Goal: Task Accomplishment & Management: Use online tool/utility

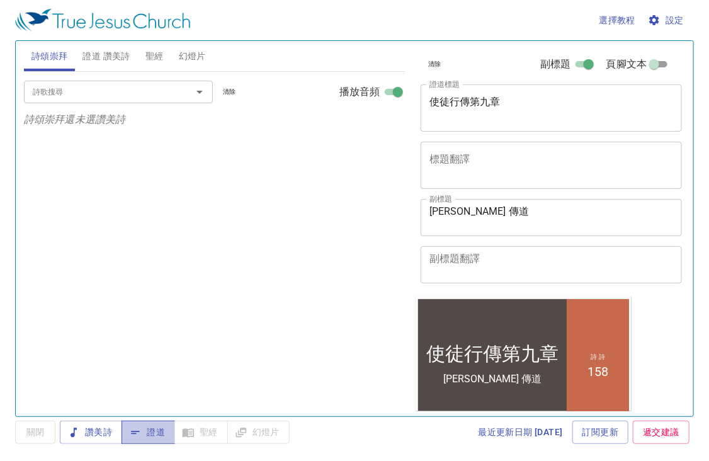
click at [163, 433] on span "證道" at bounding box center [148, 433] width 33 height 16
click at [100, 46] on button "證道 讚美詩" at bounding box center [106, 56] width 62 height 30
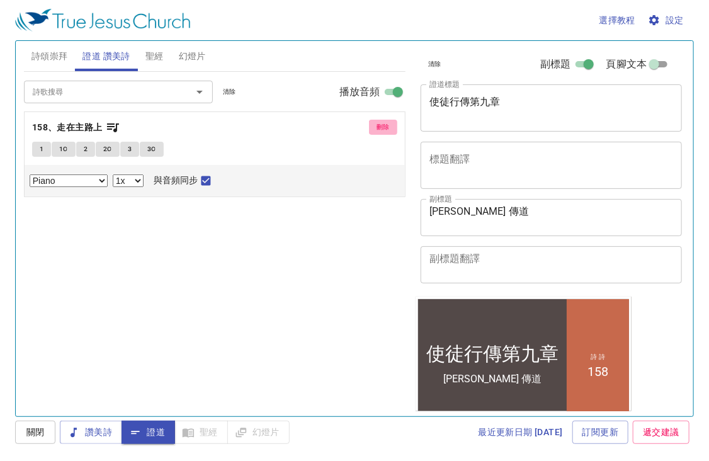
click at [391, 123] on button "刪除" at bounding box center [383, 127] width 28 height 15
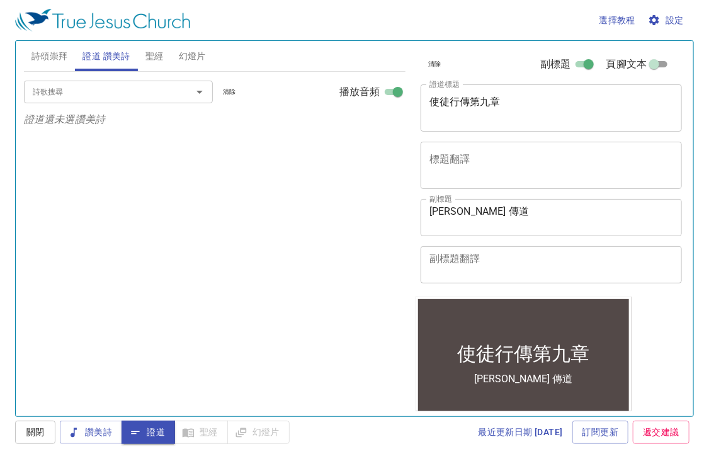
click at [229, 161] on div "詩歌搜尋 詩歌搜尋 清除 播放音頻 證道還未選讚美詩" at bounding box center [215, 239] width 382 height 334
click at [71, 57] on button "詩頌崇拜" at bounding box center [50, 56] width 52 height 30
click at [62, 92] on input "詩歌搜尋" at bounding box center [100, 91] width 144 height 14
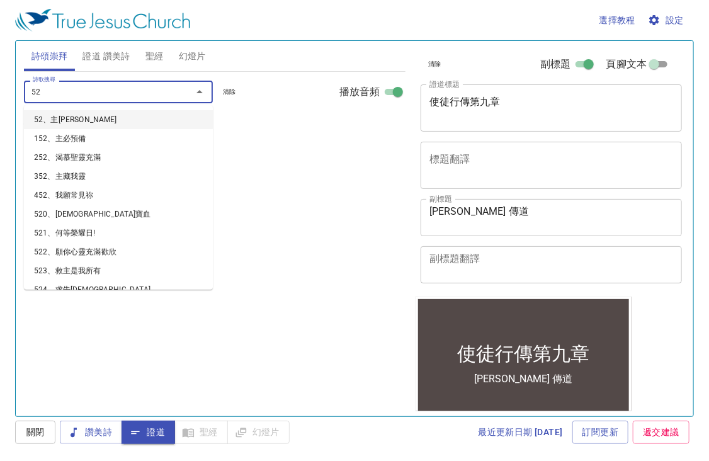
type input "520"
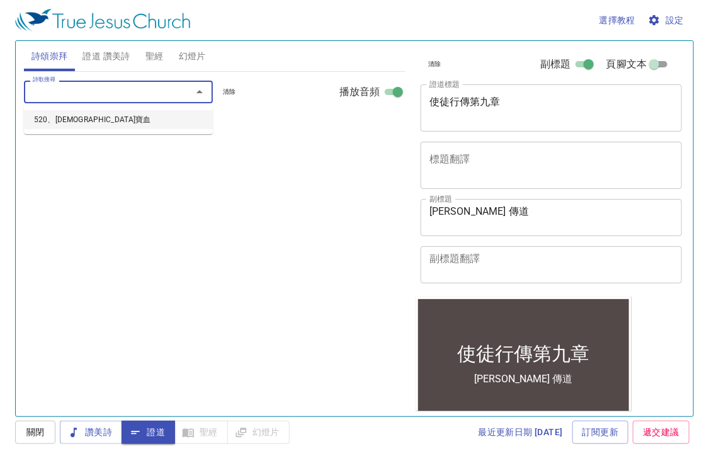
select select "1"
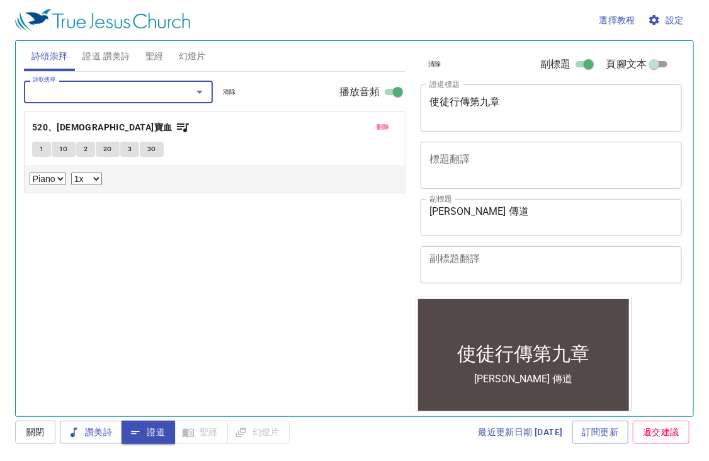
click at [36, 144] on div "刪除 520、耶穌寶血 1 1C 2 2C 3 3C Piano 0.6x 0.7x 0.8x 0.9x 1x 1.1x 1.2x 1.3x 1.4x 1.5…" at bounding box center [215, 153] width 382 height 82
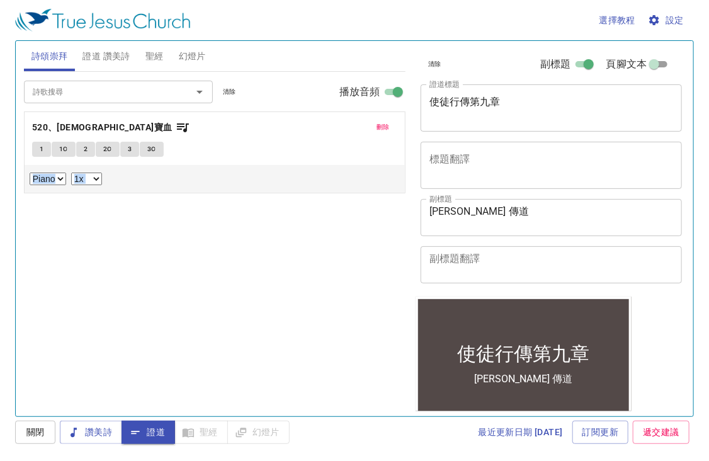
click at [37, 147] on button "1" at bounding box center [41, 149] width 19 height 15
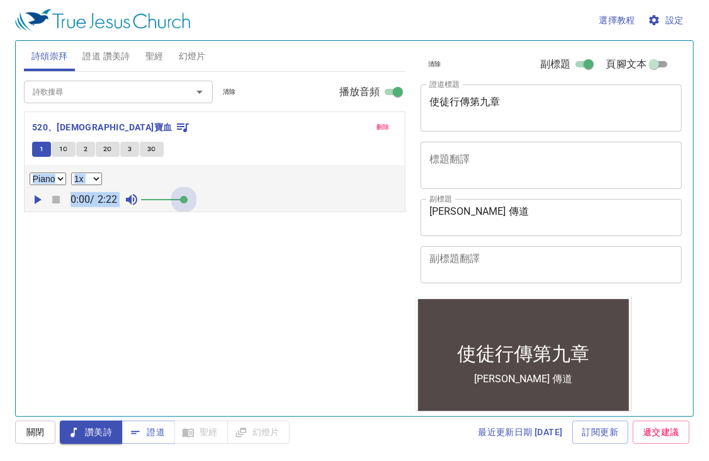
drag, startPoint x: 146, startPoint y: 196, endPoint x: 237, endPoint y: 199, distance: 90.8
click at [237, 199] on div "0:00 / 2:22" at bounding box center [215, 199] width 370 height 19
click at [77, 241] on div "詩歌搜尋 詩歌搜尋 清除 播放音頻 刪除 520、耶穌寶血 1 1C 2 2C 3 3C Piano 0.6x 0.7x 0.8x 0.9x 1x 1.1x …" at bounding box center [215, 239] width 382 height 334
click at [40, 197] on icon "button" at bounding box center [37, 199] width 15 height 15
click at [319, 240] on div "詩歌搜尋 詩歌搜尋 清除 播放音頻 刪除 520、耶穌寶血 1 1C 2 2C 3 3C Piano 0.6x 0.7x 0.8x 0.9x 1x 1.1x …" at bounding box center [215, 239] width 382 height 334
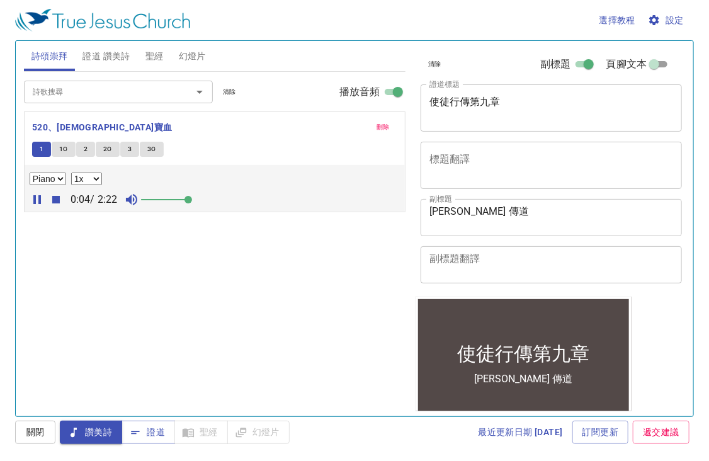
click at [315, 248] on div "詩歌搜尋 詩歌搜尋 清除 播放音頻 刪除 520、耶穌寶血 1 1C 2 2C 3 3C Piano 0.6x 0.7x 0.8x 0.9x 1x 1.1x …" at bounding box center [215, 239] width 382 height 334
click at [667, 21] on span "設定" at bounding box center [667, 21] width 33 height 16
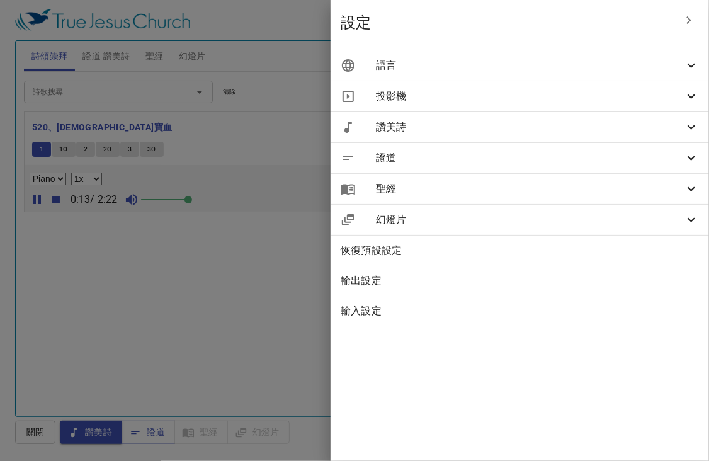
click at [645, 72] on span "語言" at bounding box center [530, 65] width 308 height 15
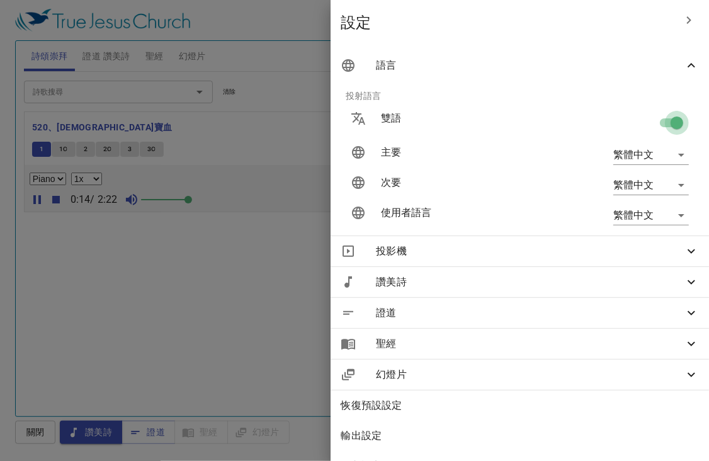
click at [668, 123] on input "checkbox" at bounding box center [677, 125] width 72 height 24
checkbox input "false"
click at [272, 290] on div at bounding box center [354, 230] width 709 height 461
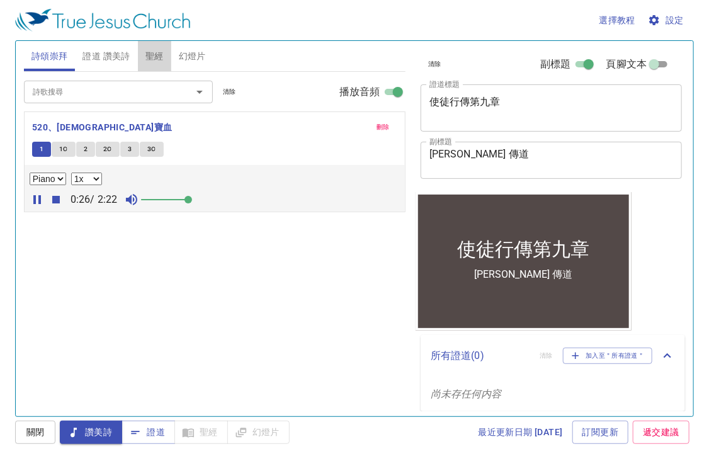
click at [149, 57] on span "聖經" at bounding box center [155, 57] width 18 height 16
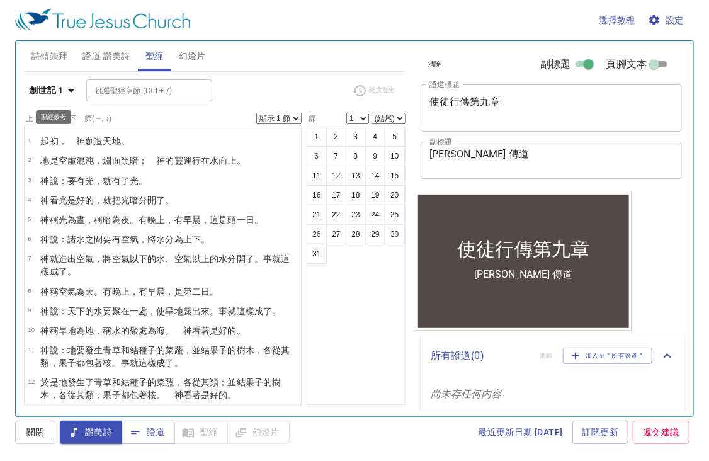
click at [55, 90] on b "創世記 1" at bounding box center [46, 91] width 35 height 16
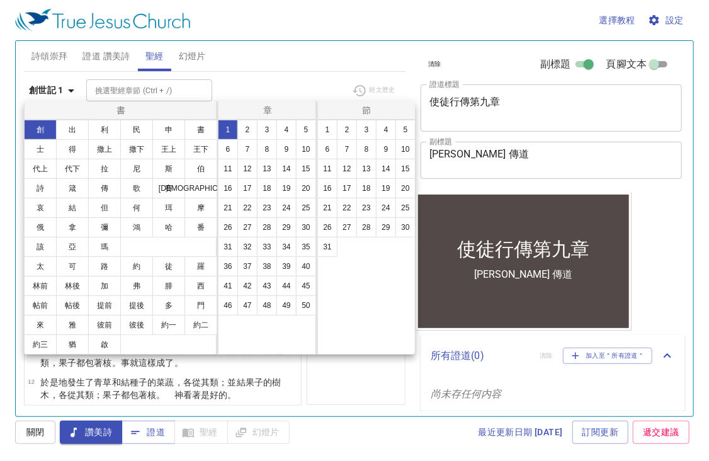
click at [284, 53] on div at bounding box center [354, 230] width 709 height 461
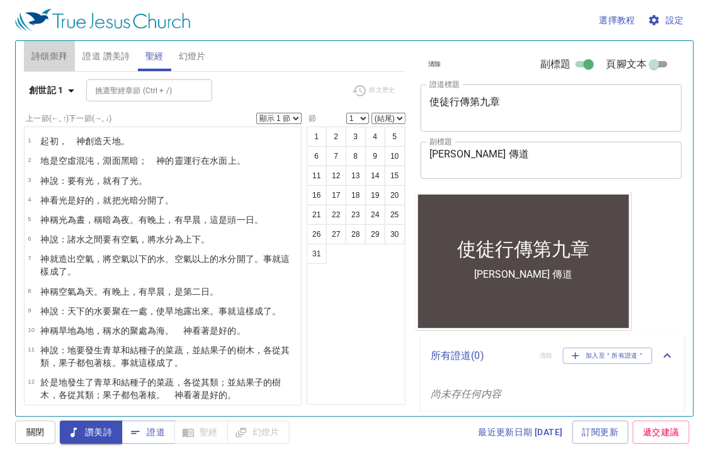
click at [54, 55] on span "詩頌崇拜" at bounding box center [50, 57] width 37 height 16
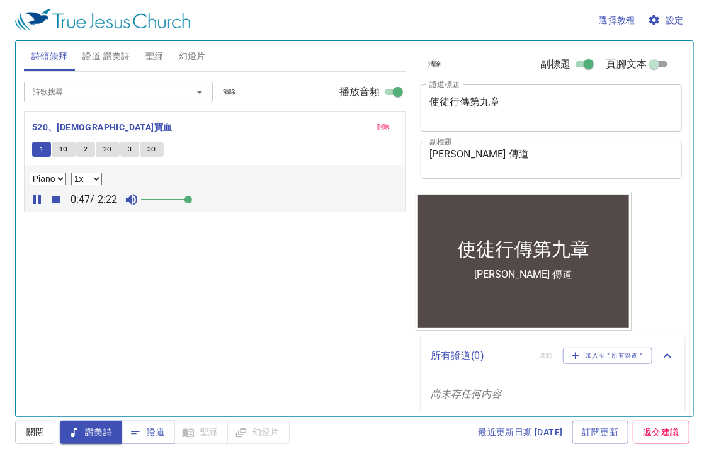
click at [57, 147] on button "1C" at bounding box center [64, 149] width 24 height 15
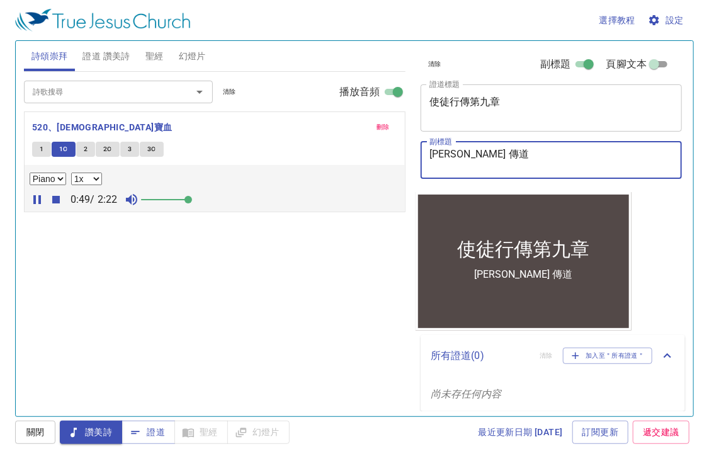
drag, startPoint x: 534, startPoint y: 154, endPoint x: 398, endPoint y: 171, distance: 137.1
click at [398, 171] on div "詩頌崇拜 證道 讚美詩 聖經 幻燈片 詩歌搜尋 詩歌搜尋 清除 播放音頻 刪除 520、耶穌寶血 1 1C 2 2C 3 3C Piano 0.6x 0.7x…" at bounding box center [355, 223] width 672 height 375
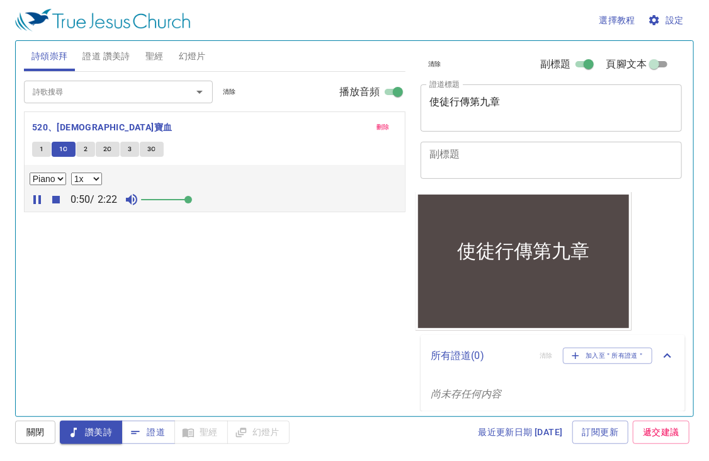
click at [539, 92] on div "使徒行傳第九章 x 證道標題" at bounding box center [552, 107] width 262 height 47
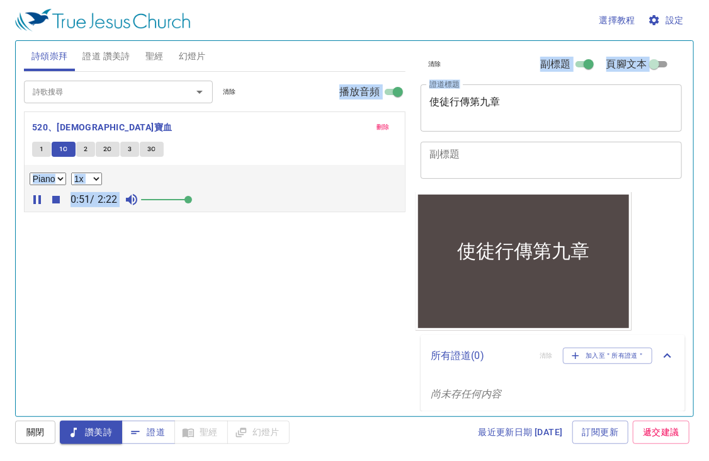
drag, startPoint x: 519, startPoint y: 98, endPoint x: 410, endPoint y: 101, distance: 109.7
click at [410, 101] on div "詩頌崇拜 證道 讚美詩 聖經 幻燈片 詩歌搜尋 詩歌搜尋 清除 播放音頻 刪除 520、耶穌寶血 1 1C 2 2C 3 3C Piano 0.6x 0.7x…" at bounding box center [355, 223] width 672 height 375
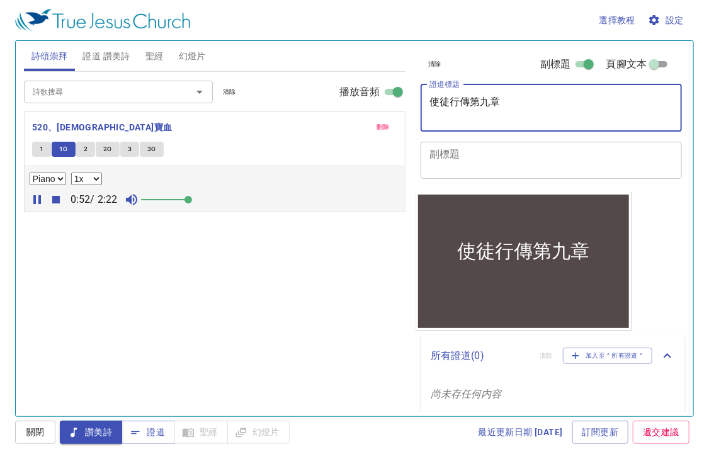
drag, startPoint x: 410, startPoint y: 101, endPoint x: 471, endPoint y: 106, distance: 61.9
click at [471, 106] on textarea "使徒行傳第九章" at bounding box center [552, 108] width 244 height 24
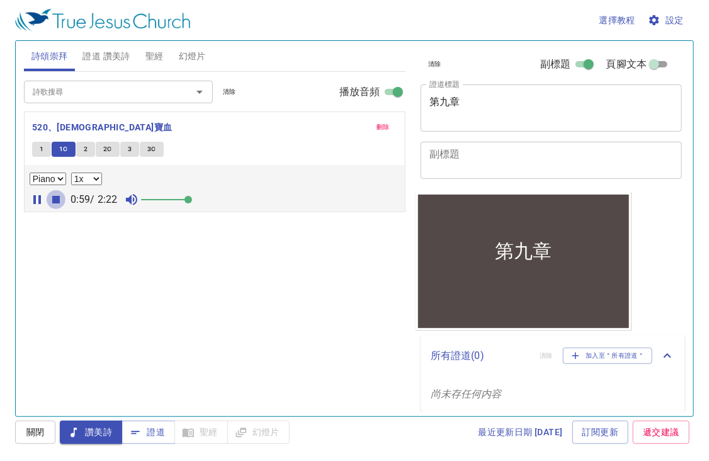
click at [55, 197] on icon "button" at bounding box center [56, 200] width 8 height 8
click at [626, 102] on textarea "第九章" at bounding box center [552, 108] width 244 height 24
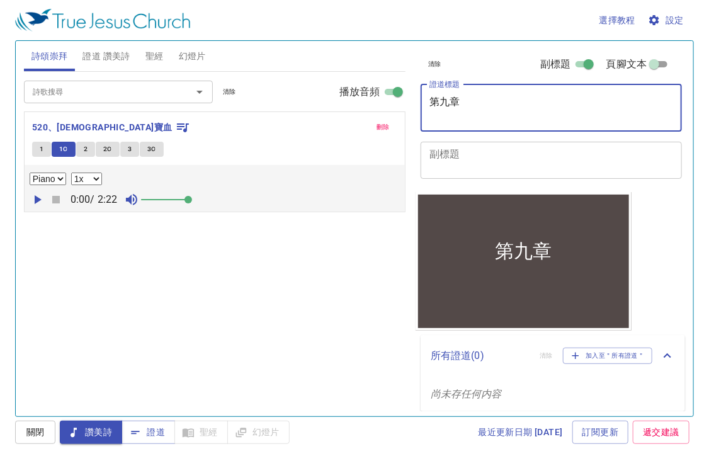
drag, startPoint x: 432, startPoint y: 103, endPoint x: 439, endPoint y: 106, distance: 7.9
click at [436, 103] on textarea "第九章" at bounding box center [552, 108] width 244 height 24
click at [161, 51] on span "聖經" at bounding box center [155, 57] width 18 height 16
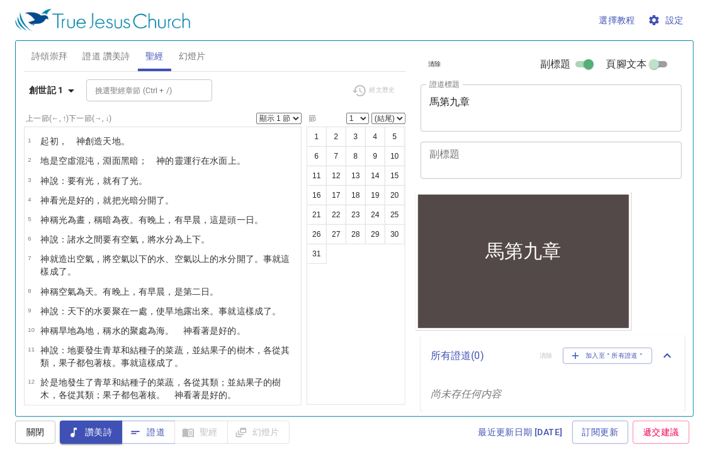
click at [55, 84] on b "創世記 1" at bounding box center [46, 91] width 35 height 16
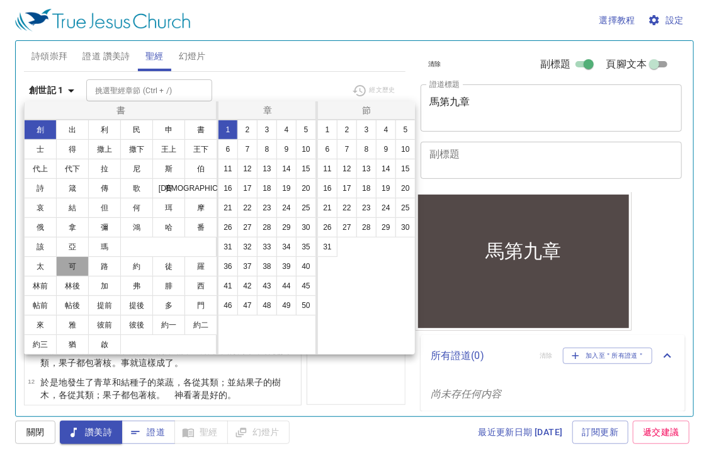
click at [70, 272] on button "可" at bounding box center [72, 266] width 33 height 20
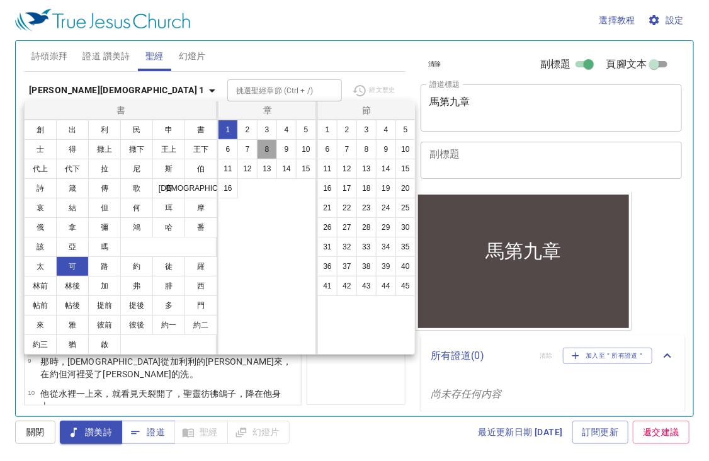
click at [273, 142] on button "8" at bounding box center [267, 149] width 20 height 20
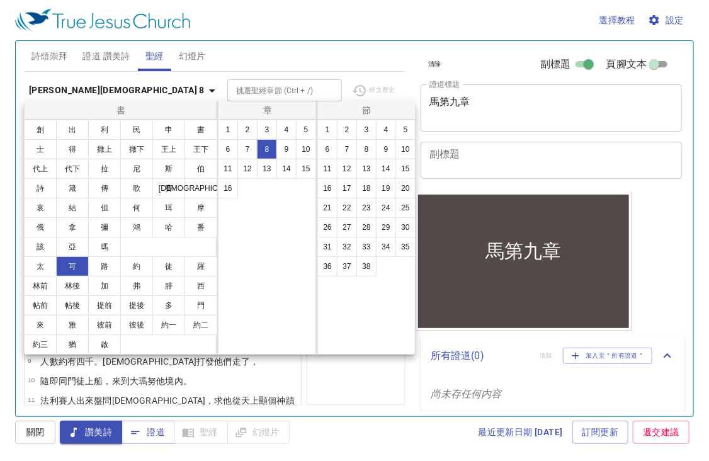
click at [335, 67] on div at bounding box center [354, 230] width 709 height 461
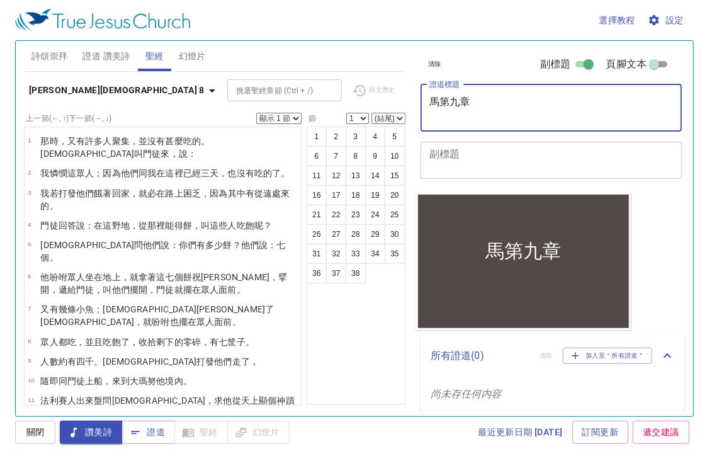
click at [439, 102] on textarea "馬第九章" at bounding box center [552, 108] width 244 height 24
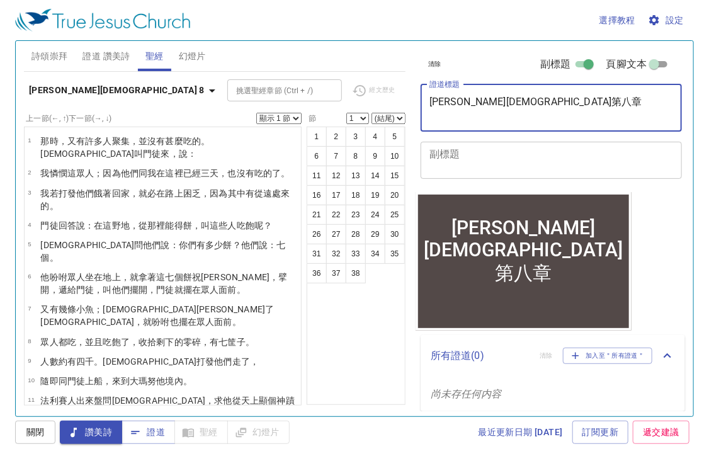
type textarea "[PERSON_NAME][DEMOGRAPHIC_DATA]第八章"
click at [452, 161] on textarea "副標題" at bounding box center [552, 160] width 244 height 24
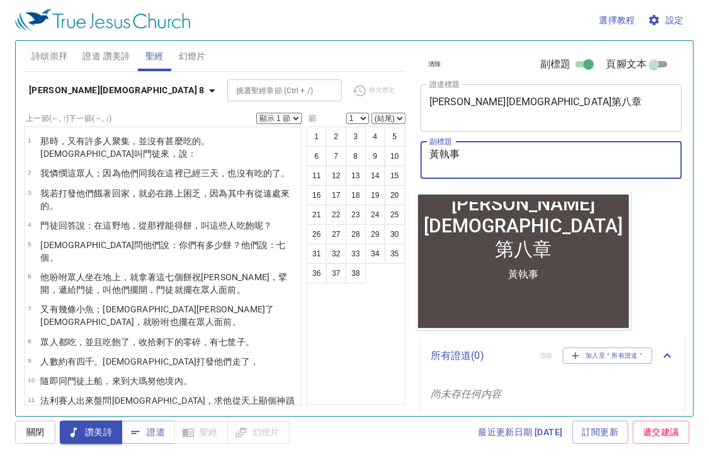
type textarea "黃執事"
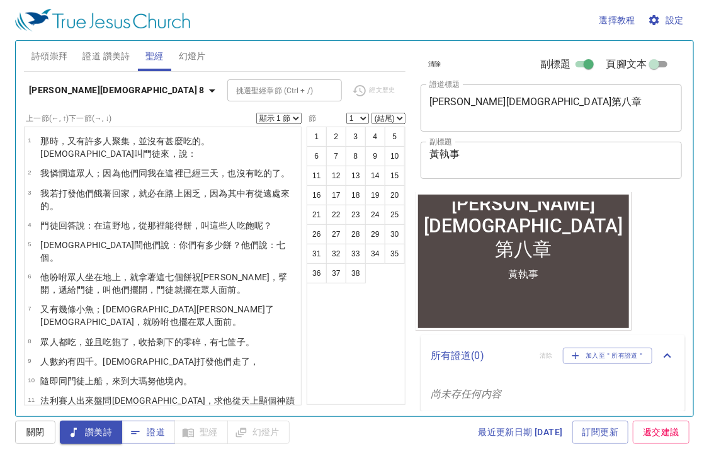
click at [671, 239] on div "清除 副標題 頁腳文本 證道標題 馬可福音第八章 x 證道標題 副標題 黃執事 x 副標題 頁腳文本 頁腳文本 所有證道 ( 0 ) 清除 加入至＂所有證道＂…" at bounding box center [551, 223] width 280 height 375
click at [152, 430] on span "證道" at bounding box center [148, 433] width 33 height 16
click at [350, 345] on div "1 2 3 4 5 6 7 8 9 10 11 12 13 14 15 16 17 18 19 20 21 22 23 24 25 26 27 28 29 3…" at bounding box center [356, 266] width 99 height 278
click at [293, 114] on select "顯示 1 節 顯示 2 節 顯示 3 節 顯示 4 節 顯示 5 節" at bounding box center [278, 118] width 45 height 11
click at [256, 113] on select "顯示 1 節 顯示 2 節 顯示 3 節 顯示 4 節 顯示 5 節" at bounding box center [278, 118] width 45 height 11
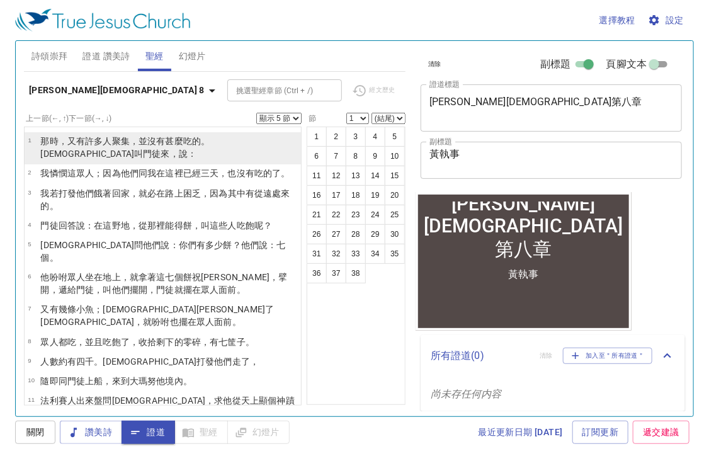
click at [161, 147] on p "那 時 ，又有 許多人 聚集，並 沒 有 甚麼 吃的 。耶穌 叫 門徒 來，說 ：" at bounding box center [168, 147] width 257 height 25
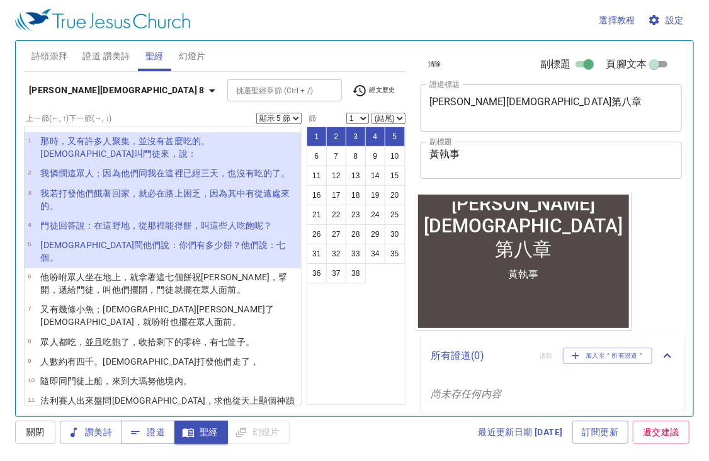
click at [285, 113] on div "上一節 (←, ↑) 下一節 (→, ↓) 顯示 1 節 顯示 2 節 顯示 3 節 顯示 4 節 顯示 5 節" at bounding box center [163, 118] width 278 height 11
click at [284, 117] on select "顯示 1 節 顯示 2 節 顯示 3 節 顯示 4 節 顯示 5 節" at bounding box center [278, 118] width 45 height 11
select select "2"
click at [256, 113] on select "顯示 1 節 顯示 2 節 顯示 3 節 顯示 4 節 顯示 5 節" at bounding box center [278, 118] width 45 height 11
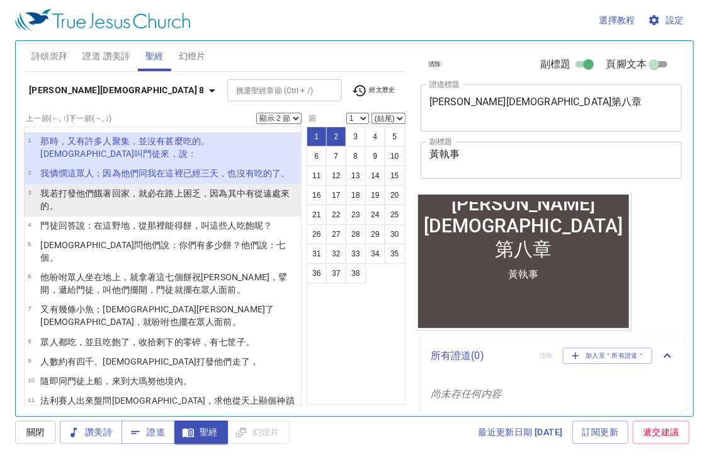
click at [146, 209] on wg3624 "，就必在 路上 困乏 ，因為 其中 有從遠處 來 的。" at bounding box center [164, 199] width 249 height 23
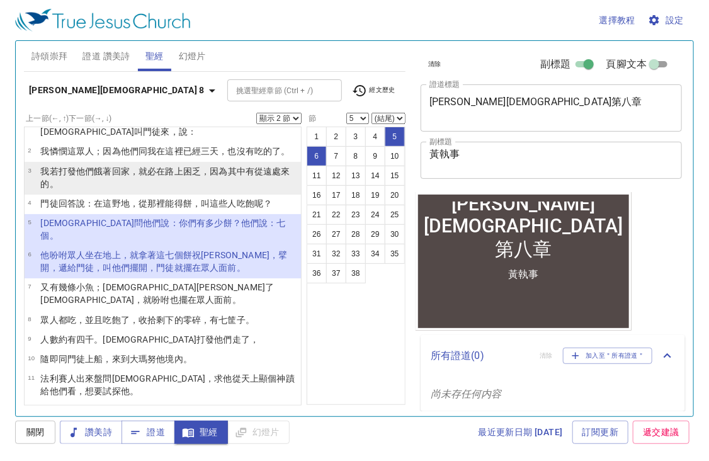
scroll to position [25, 0]
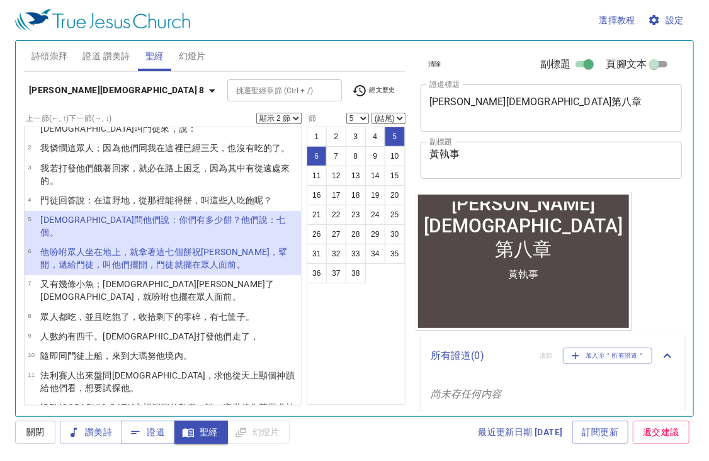
click at [59, 230] on wg2033 "。" at bounding box center [54, 232] width 9 height 10
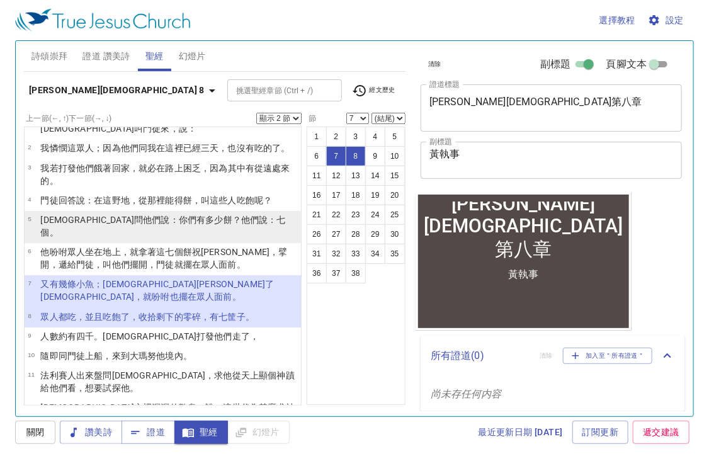
scroll to position [50, 0]
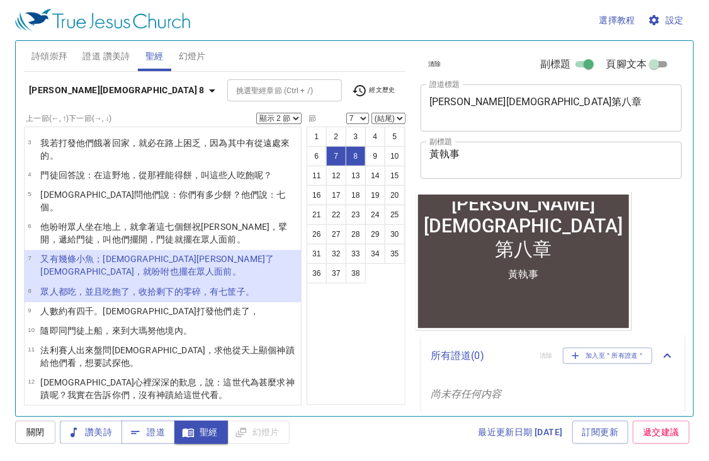
click at [214, 267] on wg2532 "擺在眾人面前 。" at bounding box center [210, 272] width 62 height 10
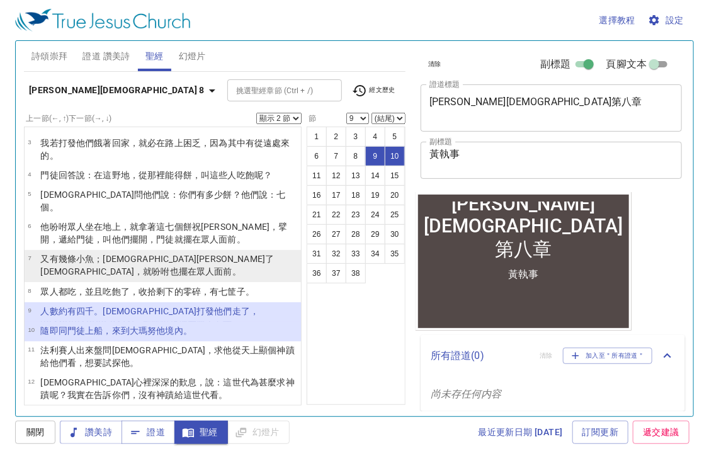
scroll to position [76, 0]
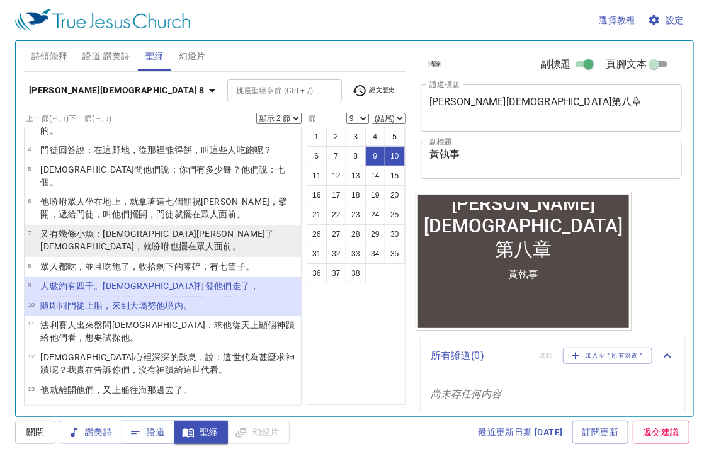
select select "11"
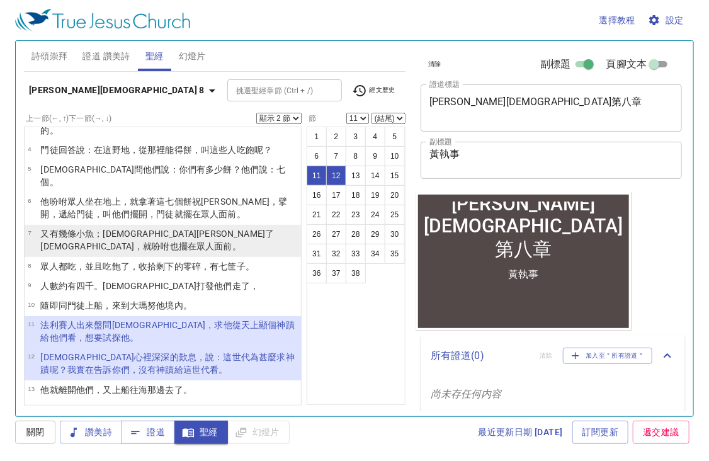
scroll to position [101, 0]
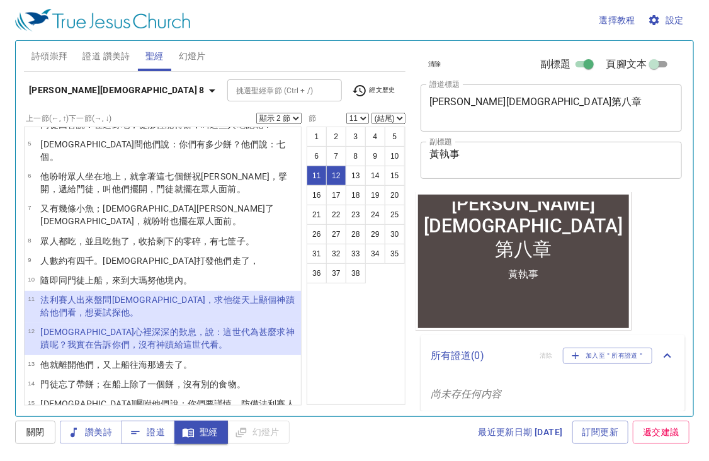
click at [195, 295] on wg3772 "顯個神蹟 給他們看，想要試探 他 。" at bounding box center [167, 306] width 254 height 23
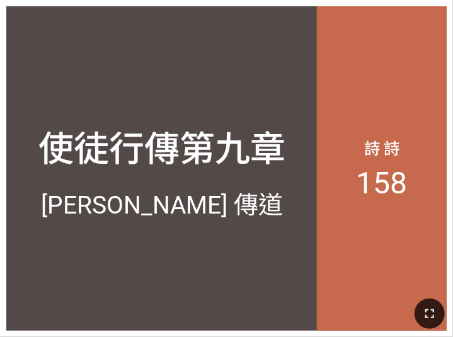
click at [433, 308] on icon "button" at bounding box center [429, 313] width 15 height 15
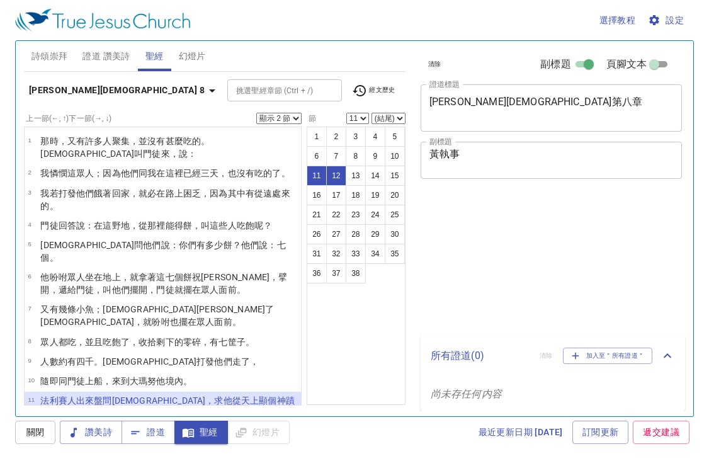
select select "2"
select select "11"
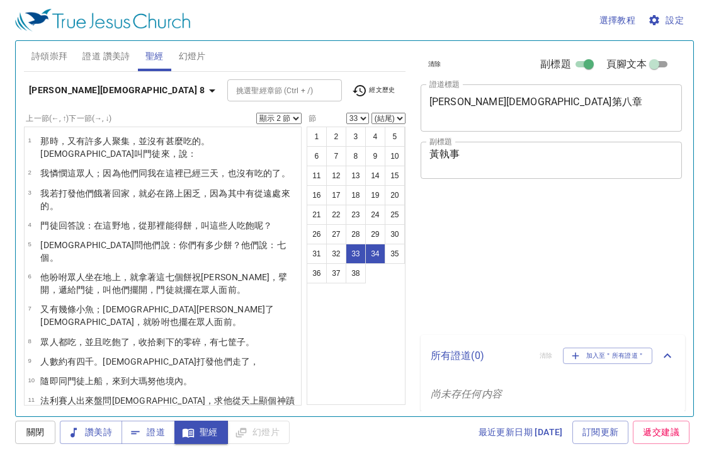
select select "2"
select select "33"
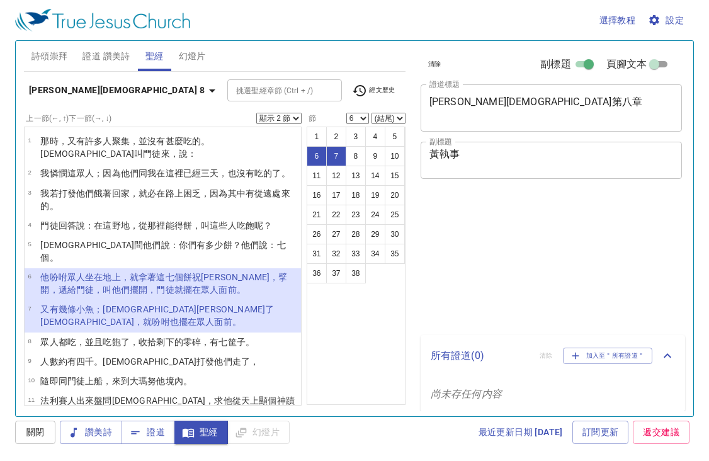
select select "2"
select select "6"
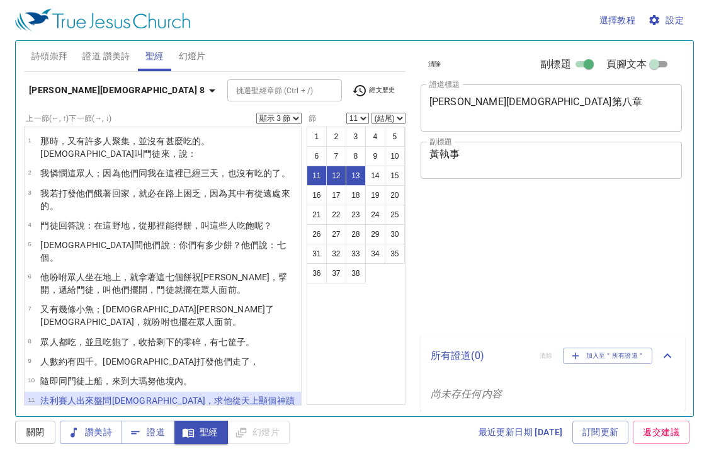
select select "3"
select select "11"
select select "3"
select select "11"
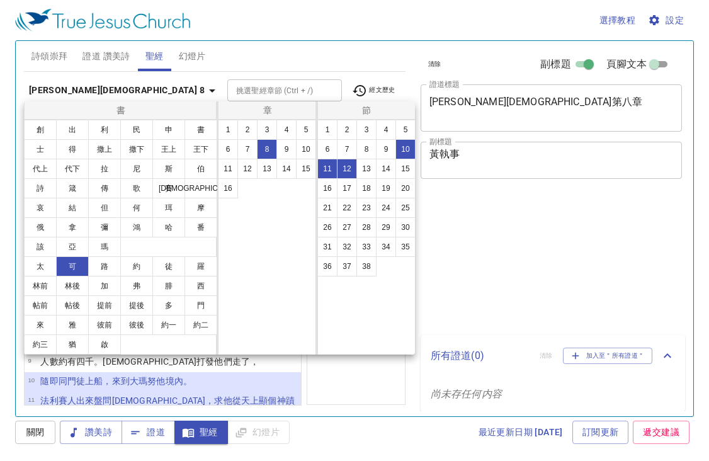
select select "3"
select select "10"
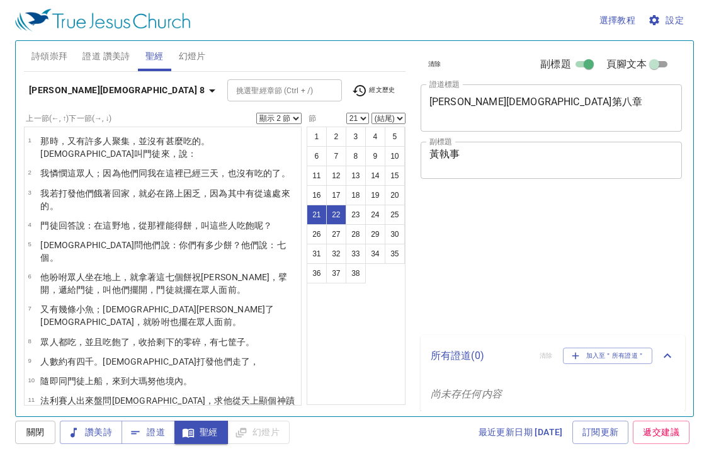
select select "2"
select select "21"
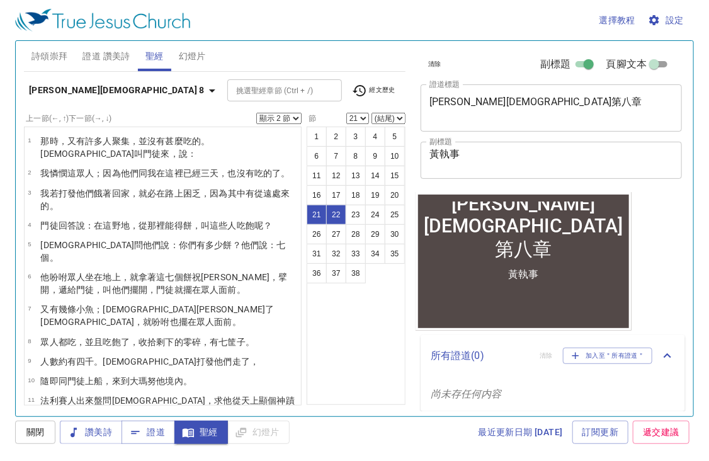
scroll to position [420, 0]
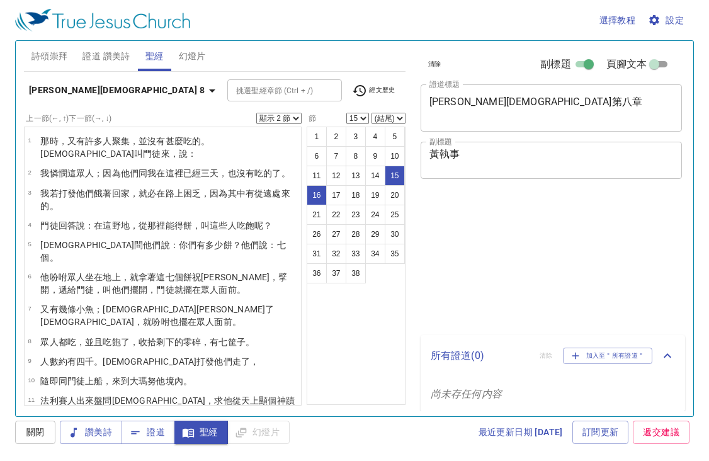
select select "2"
select select "15"
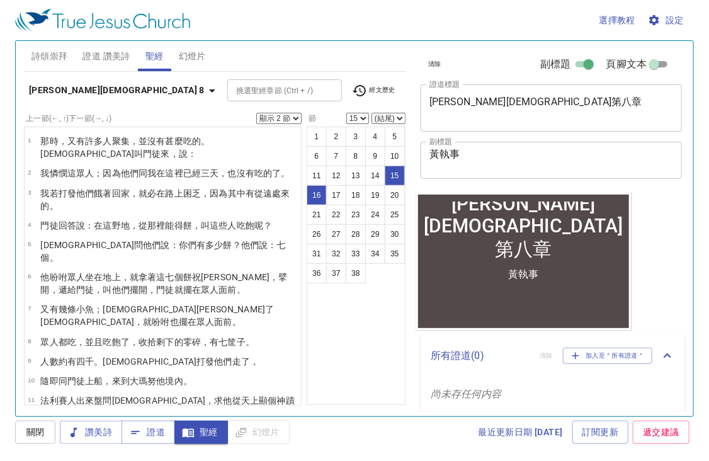
scroll to position [484, 0]
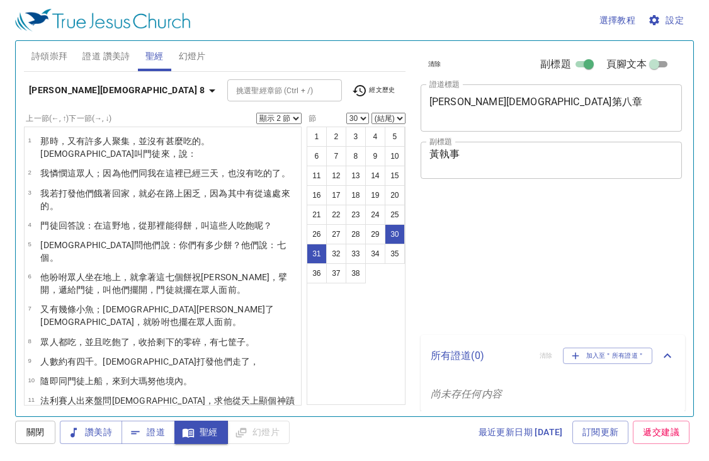
select select "2"
select select "30"
select select "2"
select select "32"
select select "2"
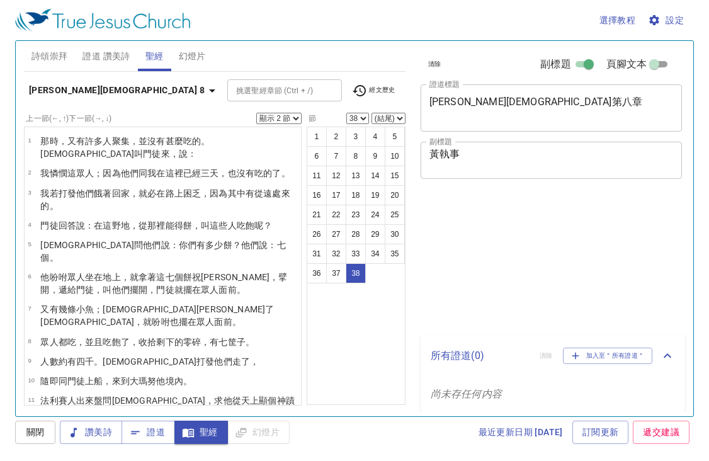
select select "38"
